Goal: Task Accomplishment & Management: Complete application form

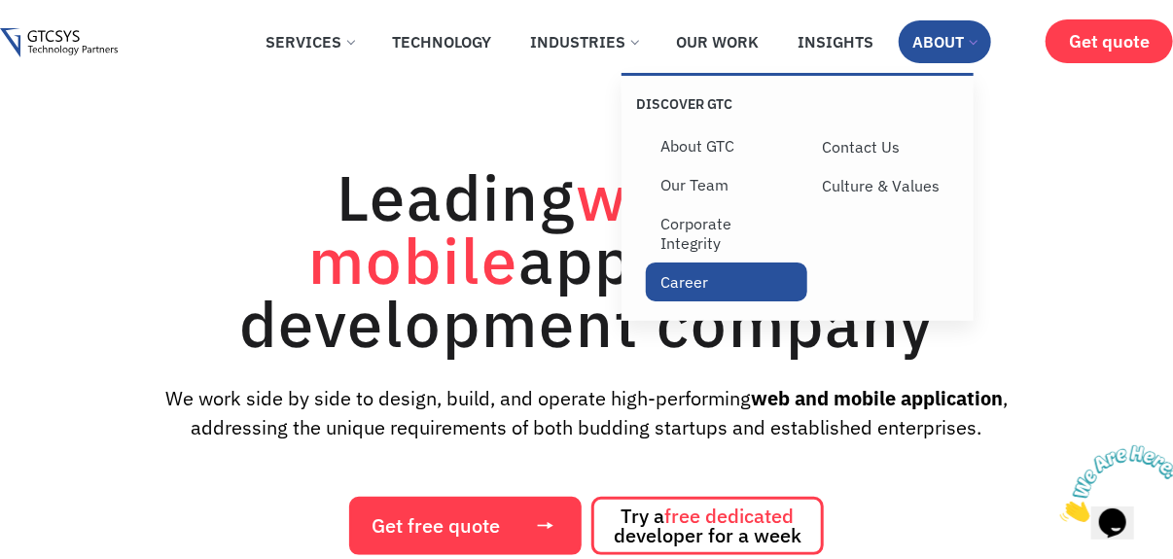
click at [704, 296] on link "Career" at bounding box center [726, 282] width 161 height 39
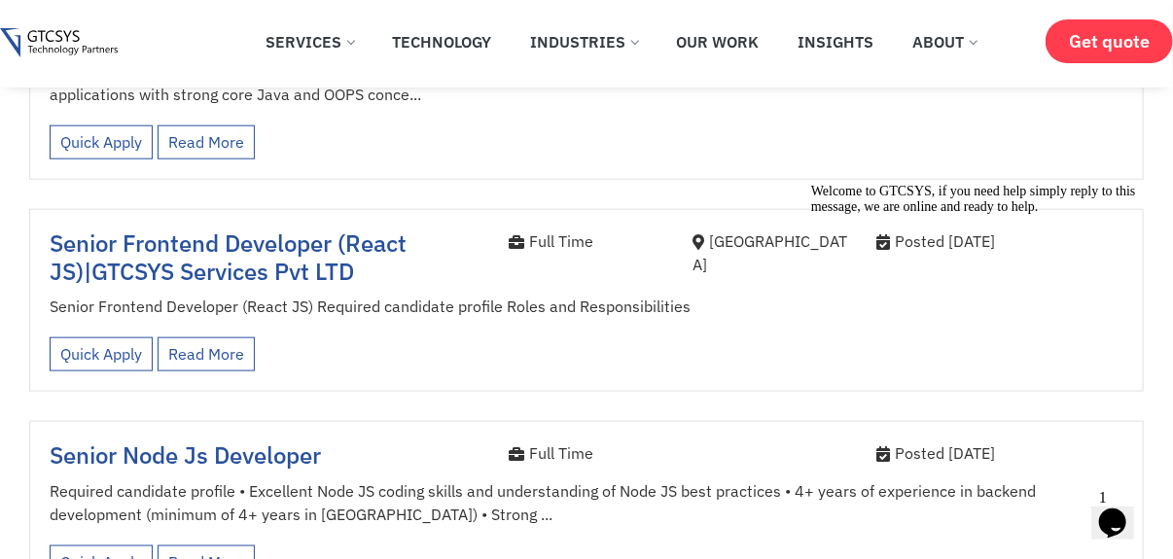
scroll to position [463, 0]
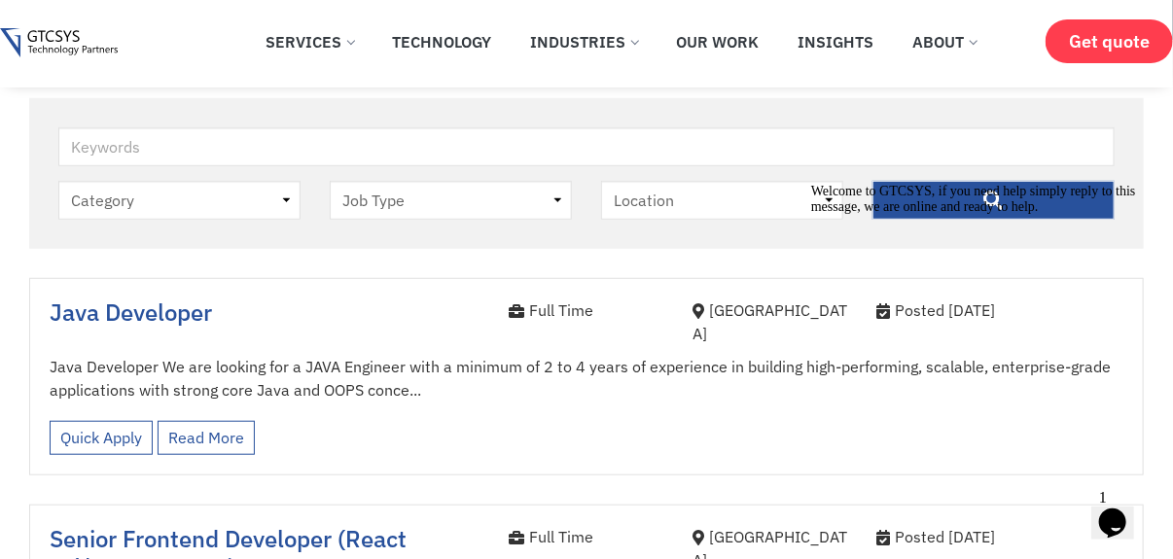
click at [175, 317] on span "Java Developer" at bounding box center [131, 312] width 162 height 31
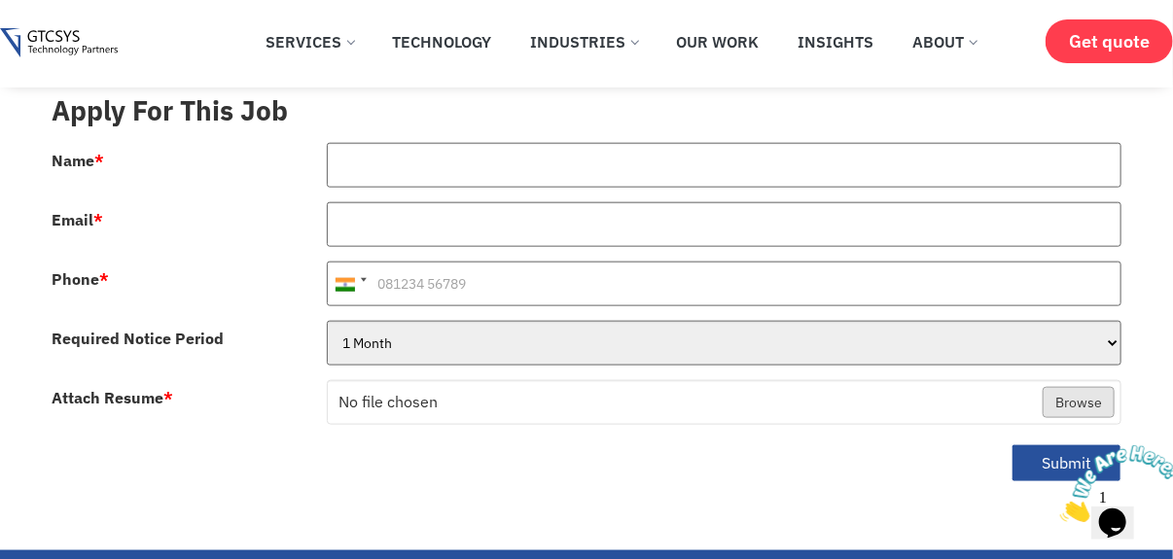
scroll to position [748, 0]
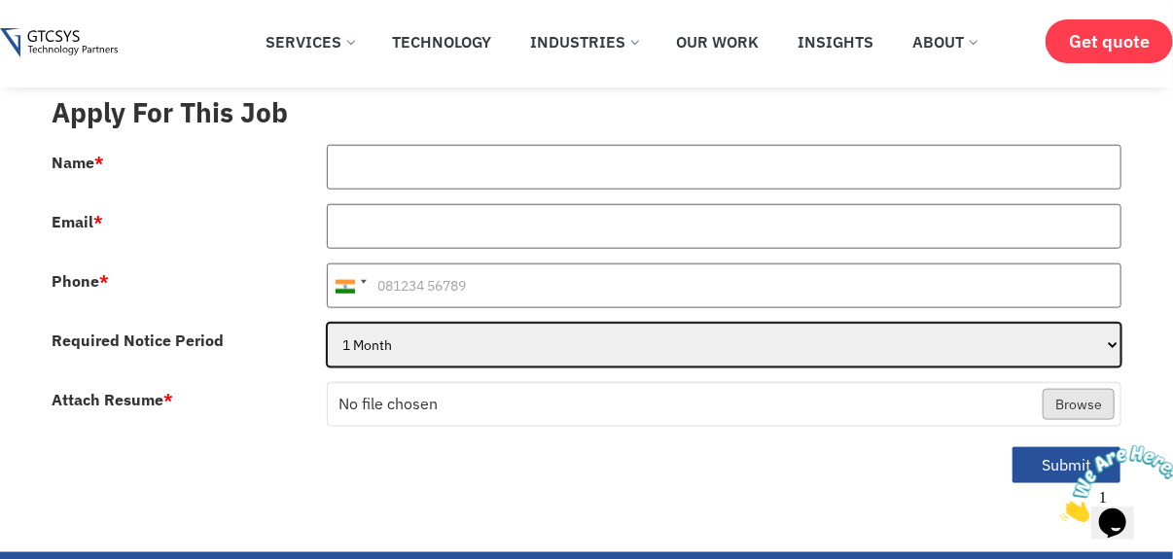
click at [450, 323] on select "1 Month 2 Months 3Months" at bounding box center [725, 345] width 796 height 45
click at [453, 324] on select "1 Month 2 Months 3Months" at bounding box center [725, 345] width 796 height 45
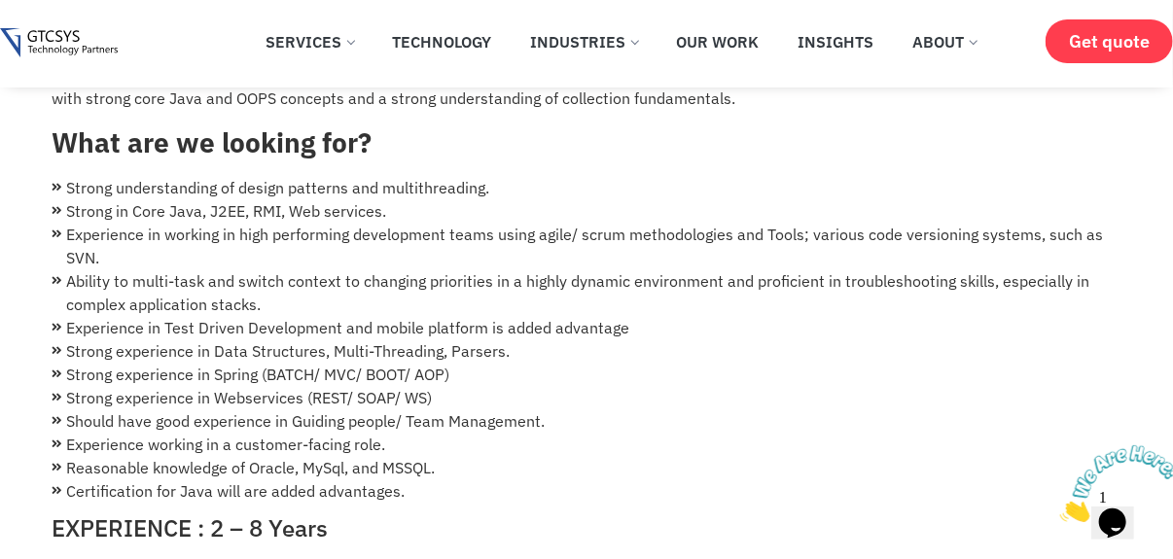
scroll to position [17, 0]
